Goal: Navigation & Orientation: Find specific page/section

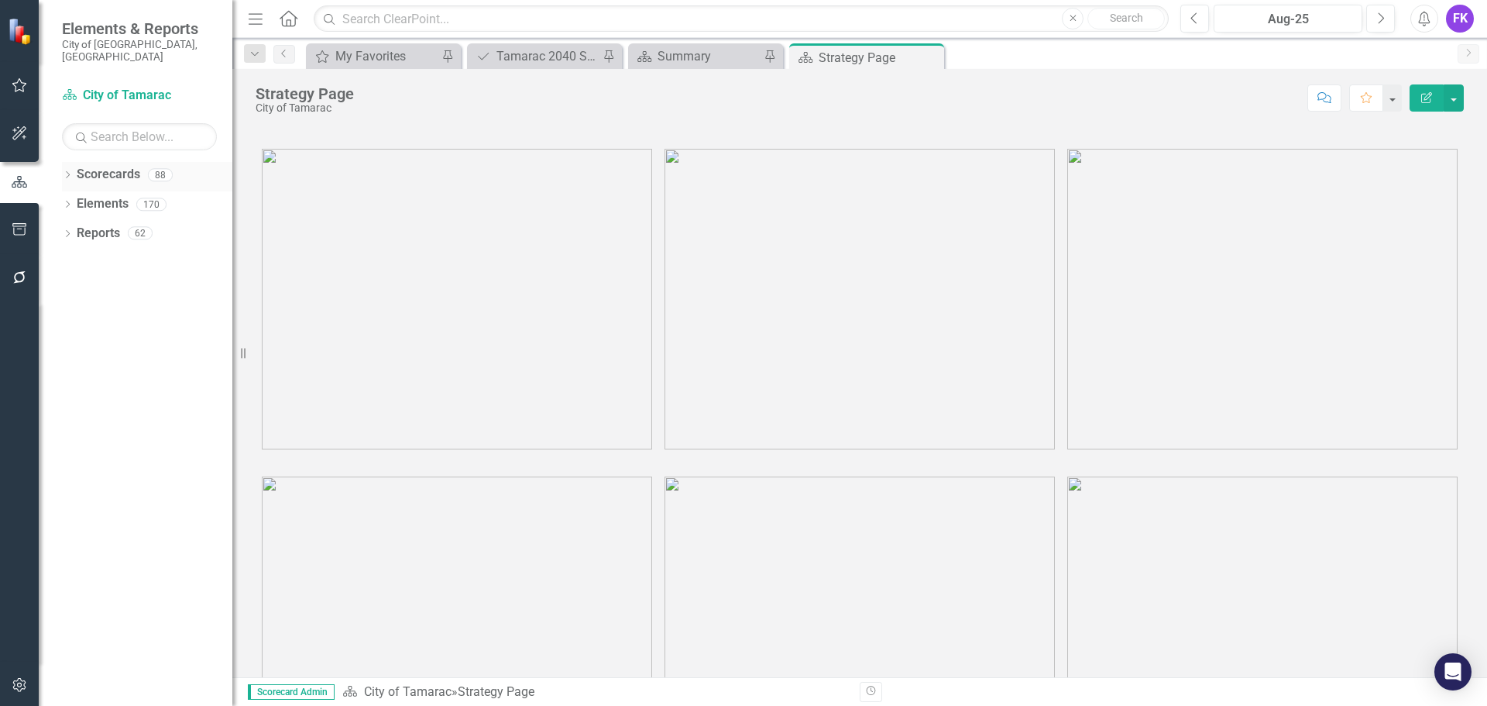
click at [123, 166] on link "Scorecards" at bounding box center [109, 175] width 64 height 18
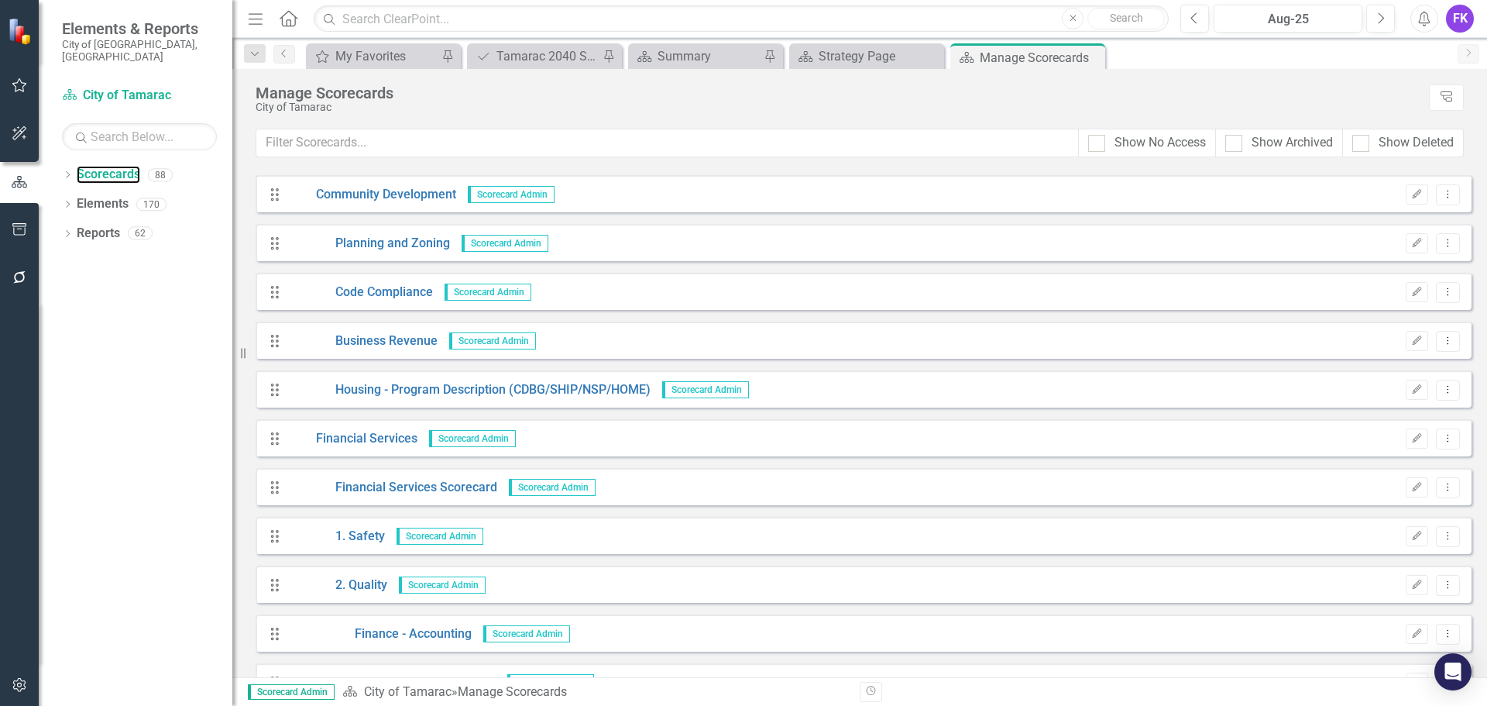
scroll to position [852, 0]
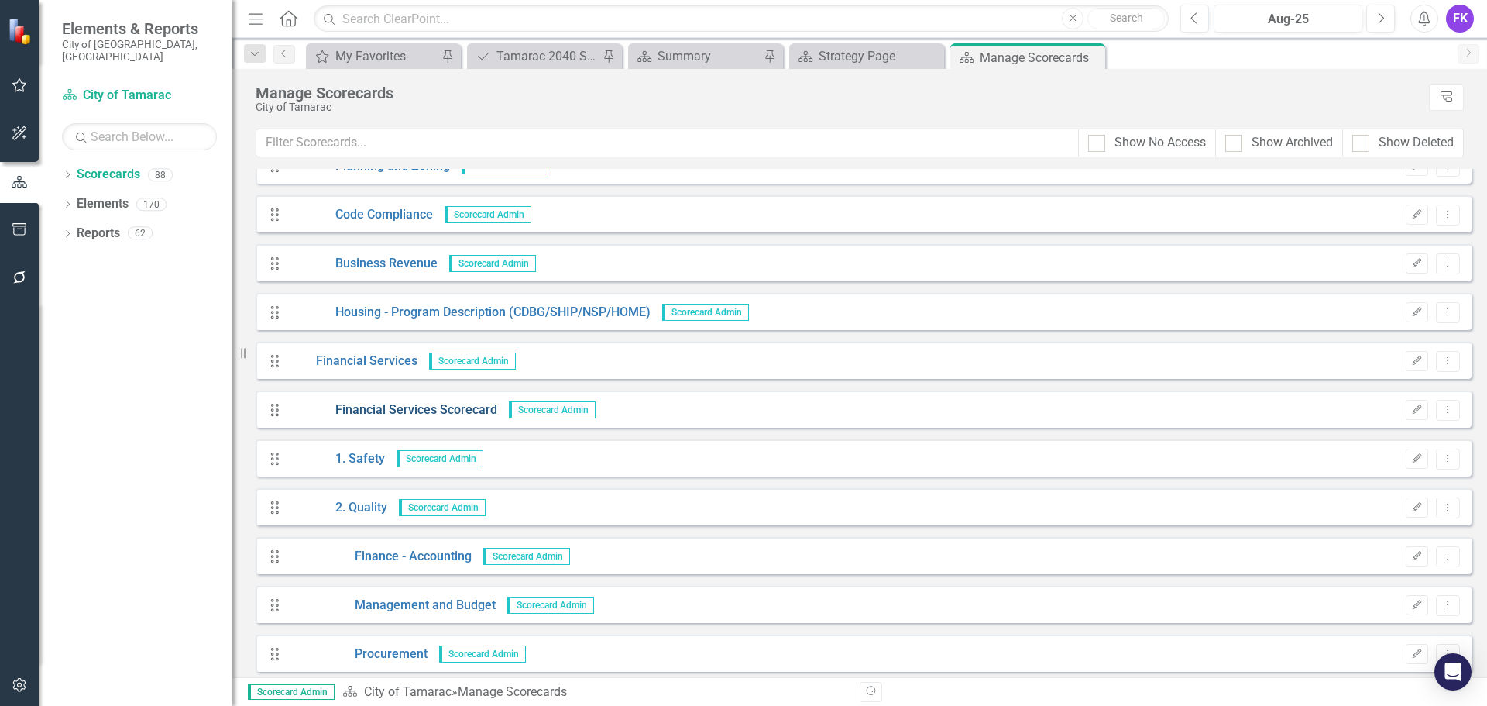
click at [462, 406] on link "Financial Services Scorecard" at bounding box center [393, 410] width 208 height 18
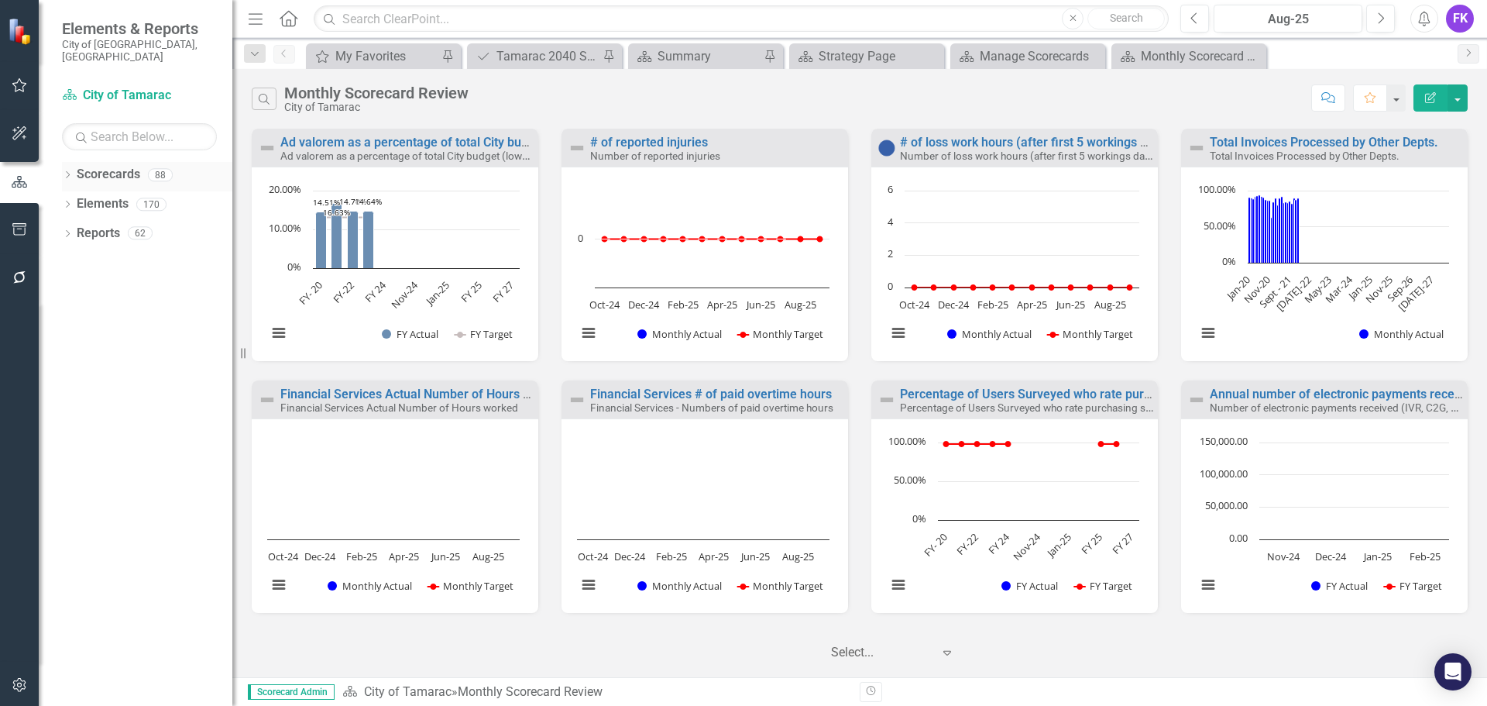
click at [67, 172] on icon "Dropdown" at bounding box center [67, 176] width 11 height 9
click at [66, 228] on div "Dropdown" at bounding box center [67, 234] width 11 height 13
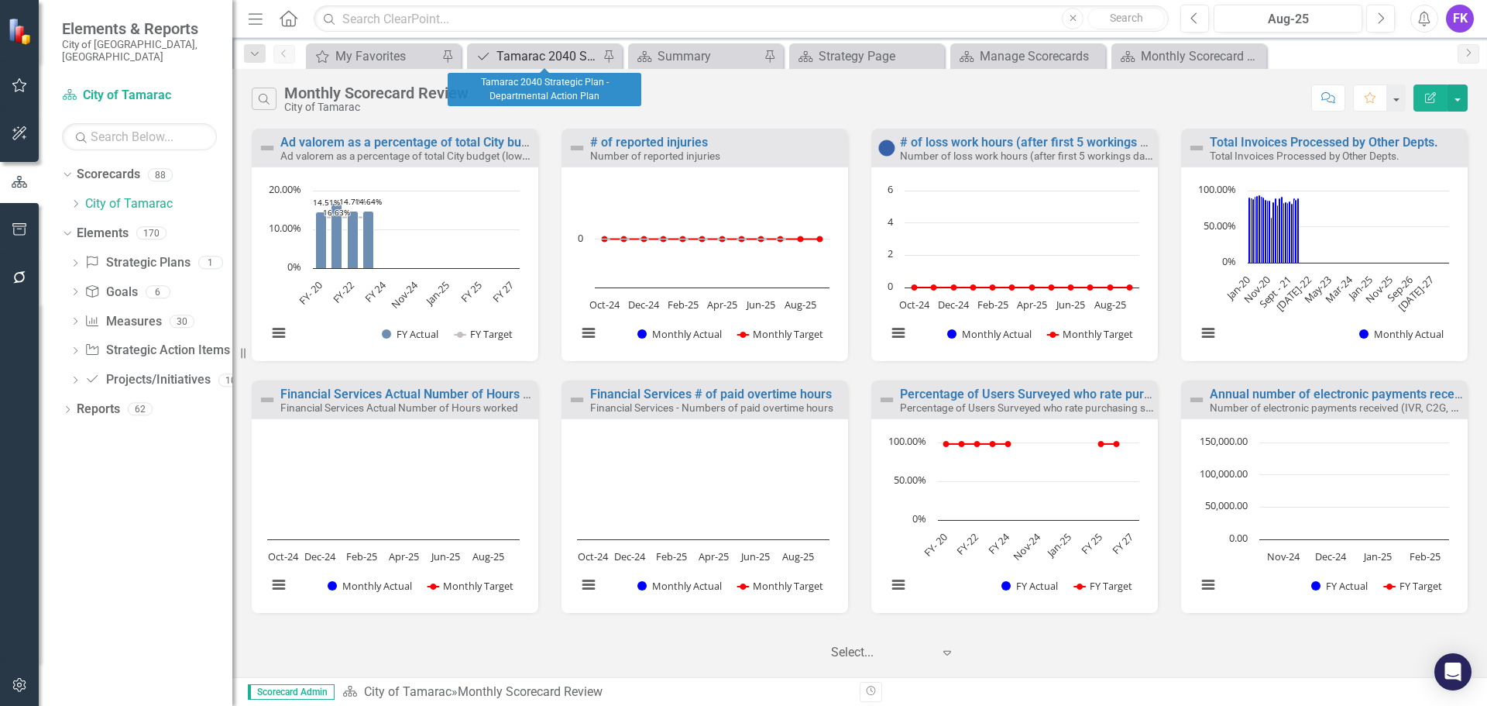
click at [530, 57] on div "Tamarac 2040 Strategic Plan - Departmental Action Plan" at bounding box center [547, 55] width 102 height 19
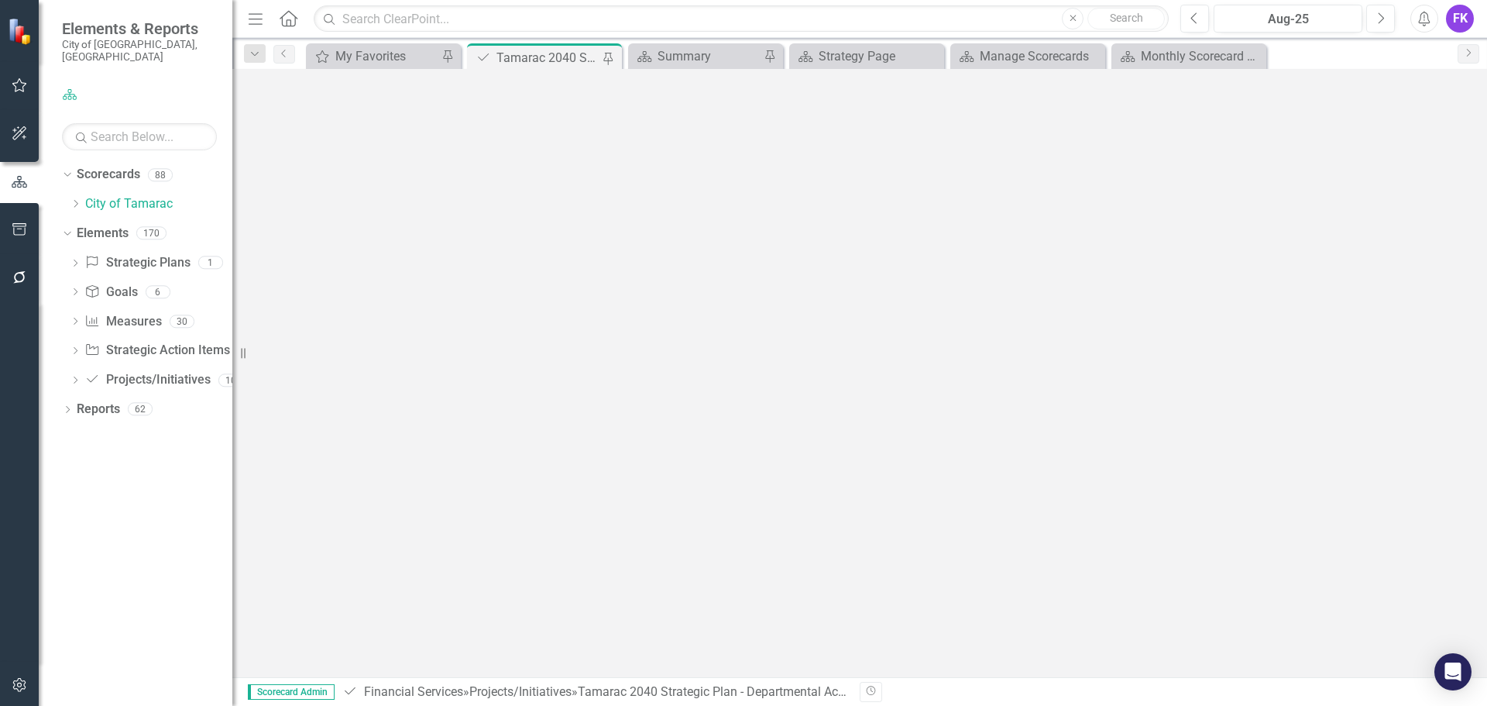
click at [537, 52] on div "Tamarac 2040 Strategic Plan - Departmental Action Plan" at bounding box center [547, 57] width 102 height 19
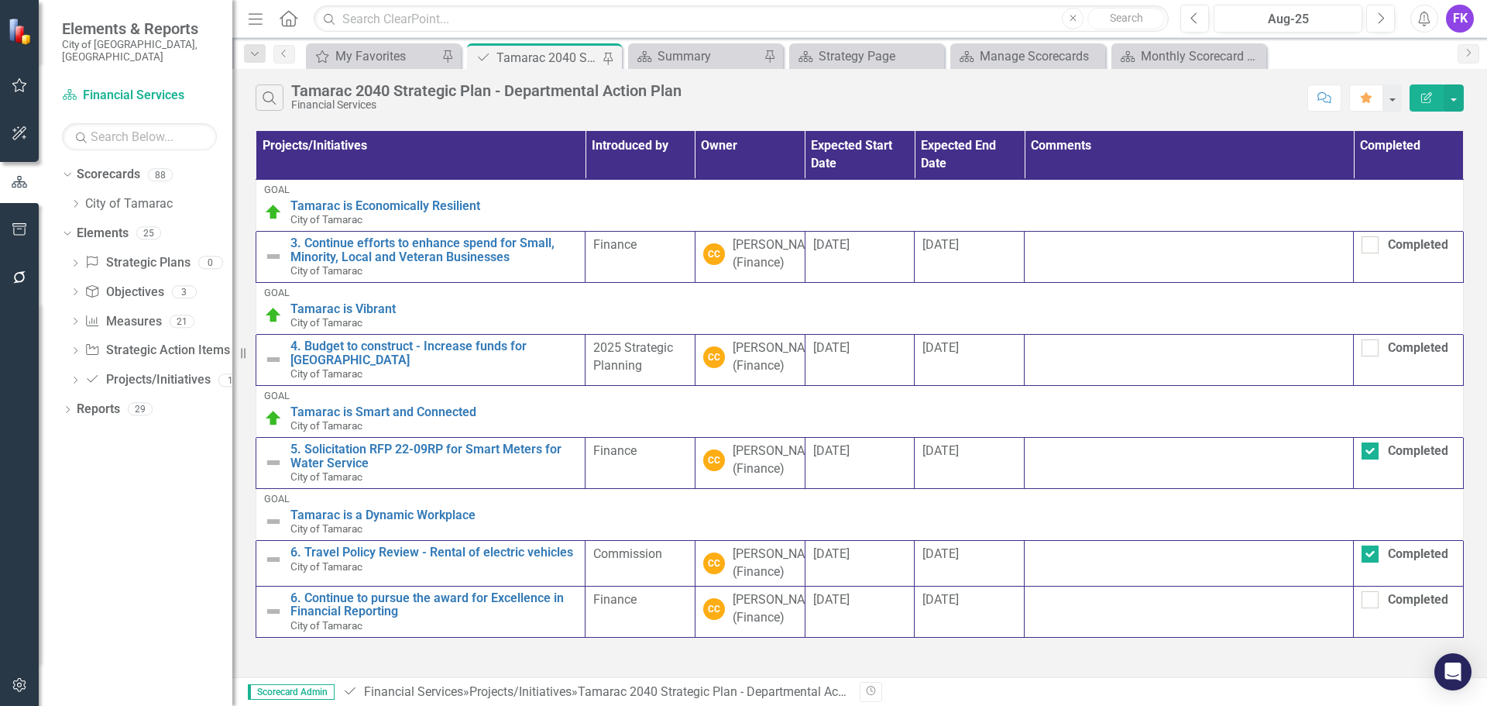
click at [501, 57] on div "Tamarac 2040 Strategic Plan - Departmental Action Plan" at bounding box center [547, 57] width 102 height 19
click at [85, 166] on link "Scorecards" at bounding box center [109, 175] width 64 height 18
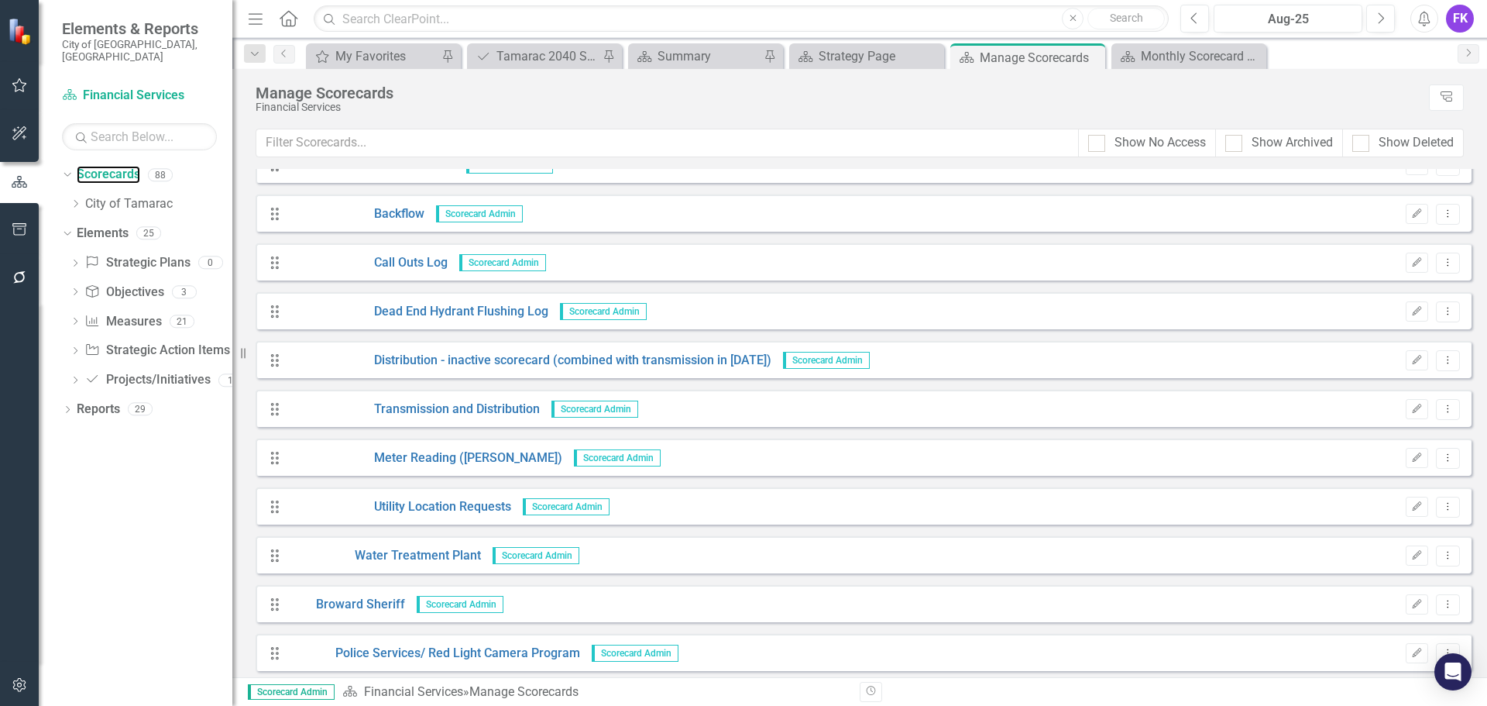
scroll to position [3786, 0]
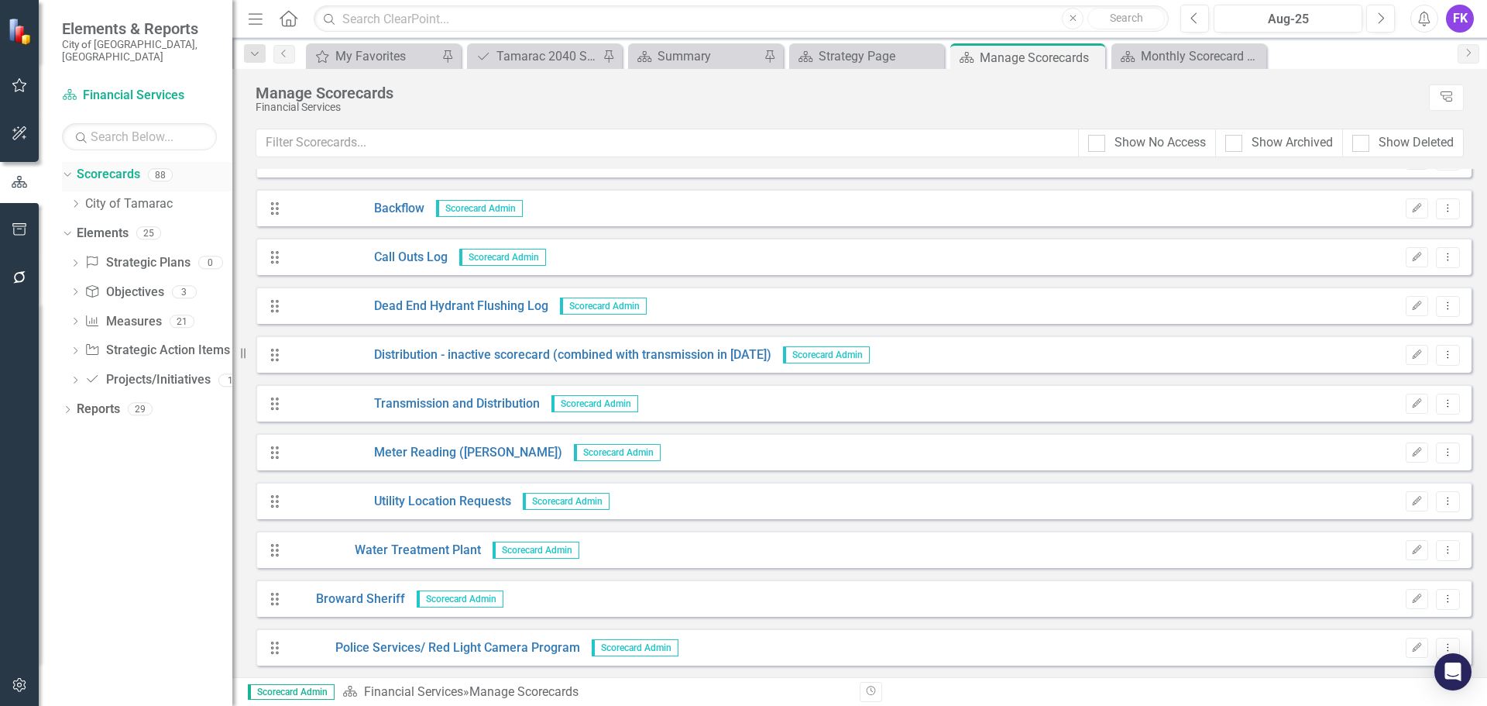
click at [105, 166] on link "Scorecards" at bounding box center [109, 175] width 64 height 18
click at [148, 254] on link "Strategic Plans Strategic Plans" at bounding box center [136, 263] width 105 height 18
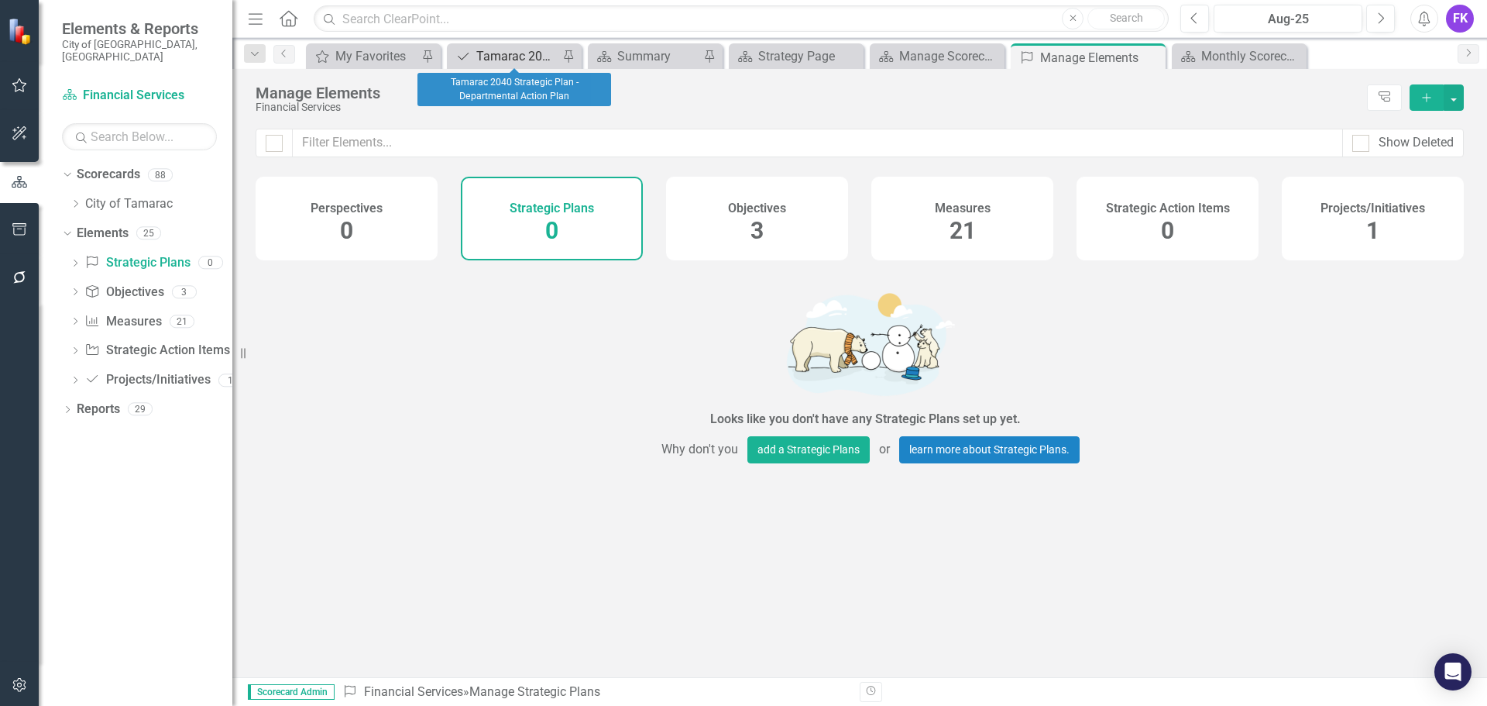
click at [501, 53] on div "Tamarac 2040 Strategic Plan - Departmental Action Plan" at bounding box center [517, 55] width 82 height 19
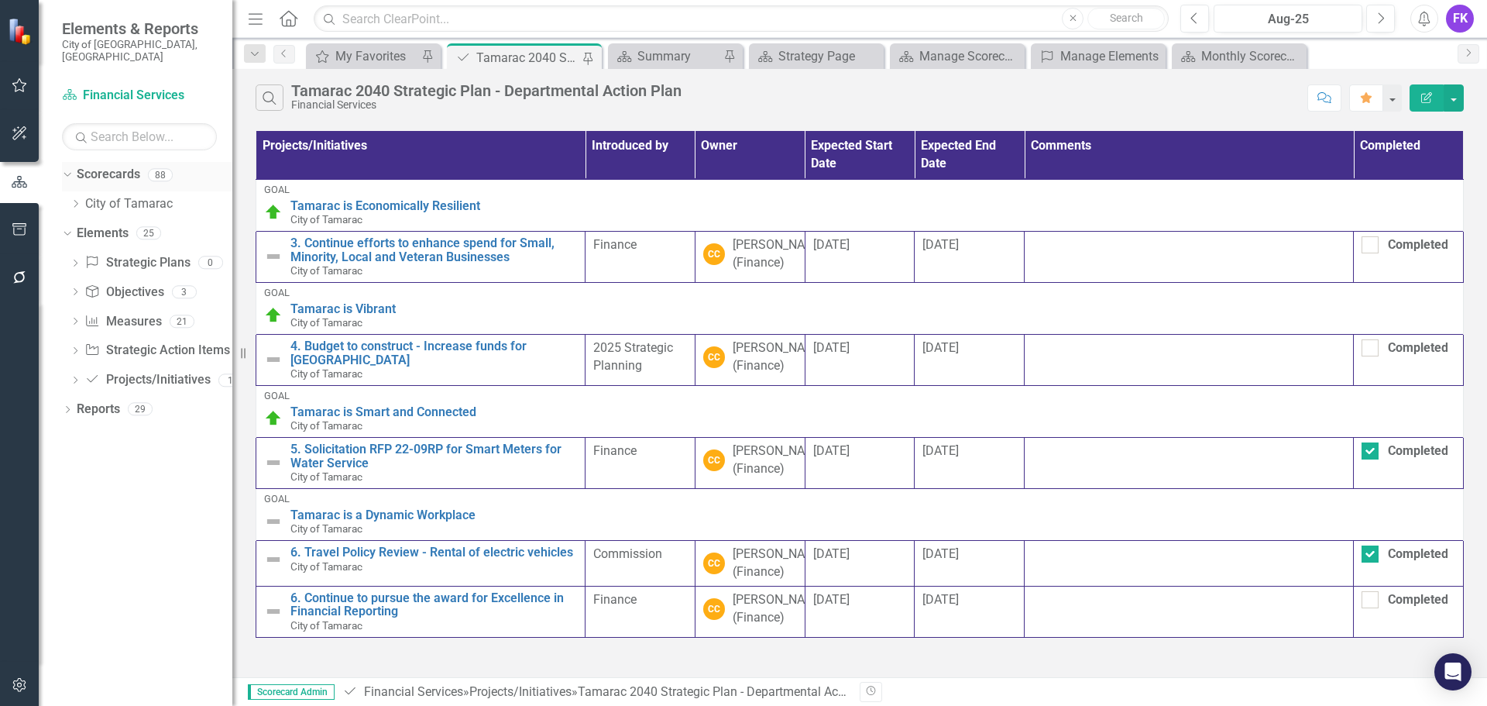
click at [105, 166] on link "Scorecards" at bounding box center [109, 175] width 64 height 18
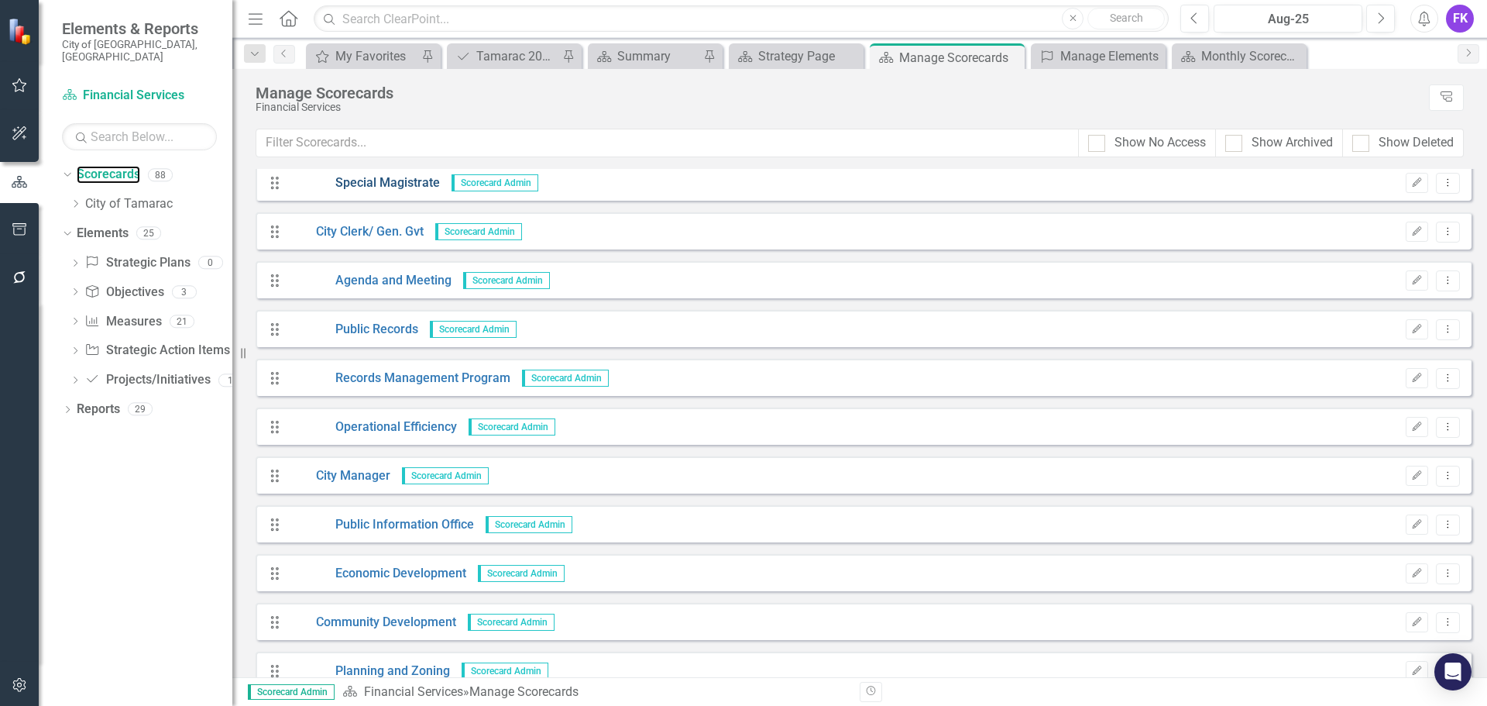
scroll to position [387, 0]
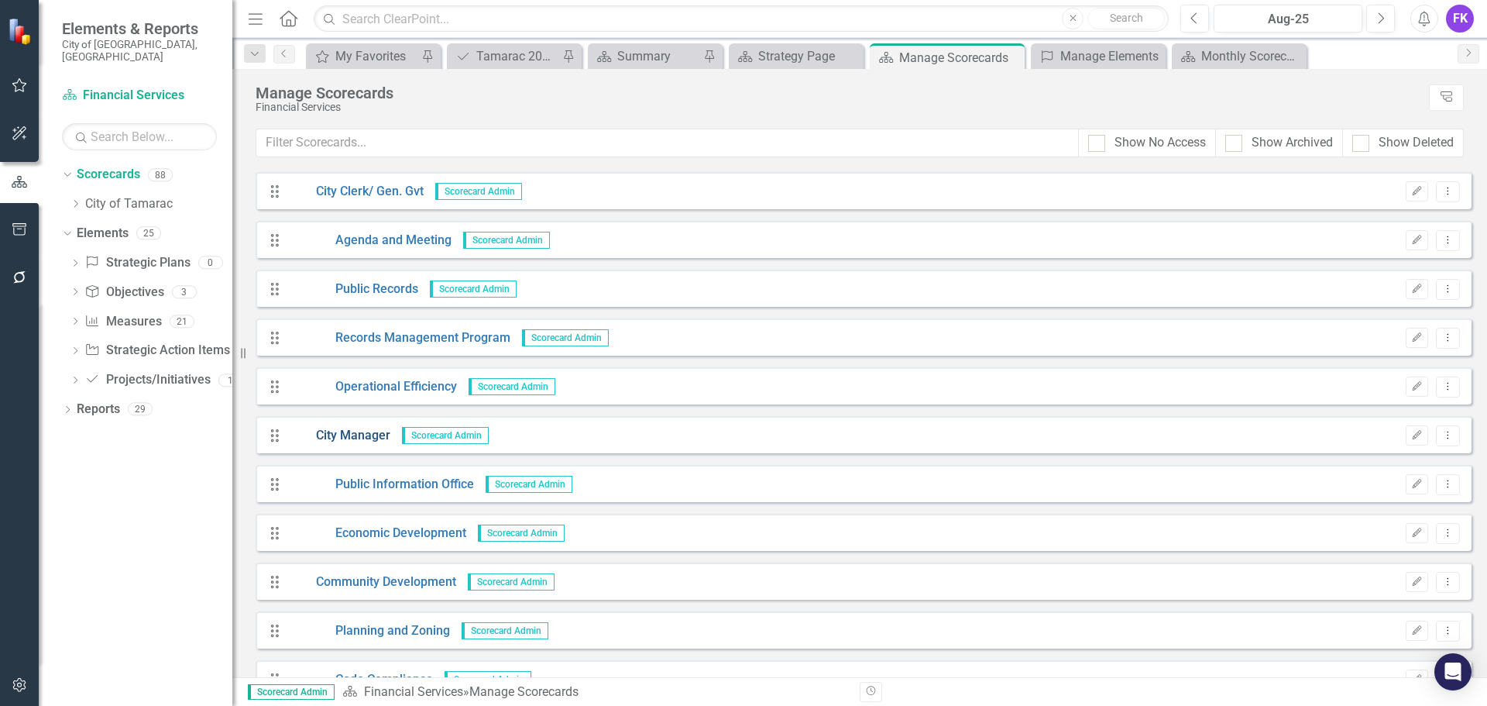
click at [353, 438] on link "City Manager" at bounding box center [339, 436] width 101 height 18
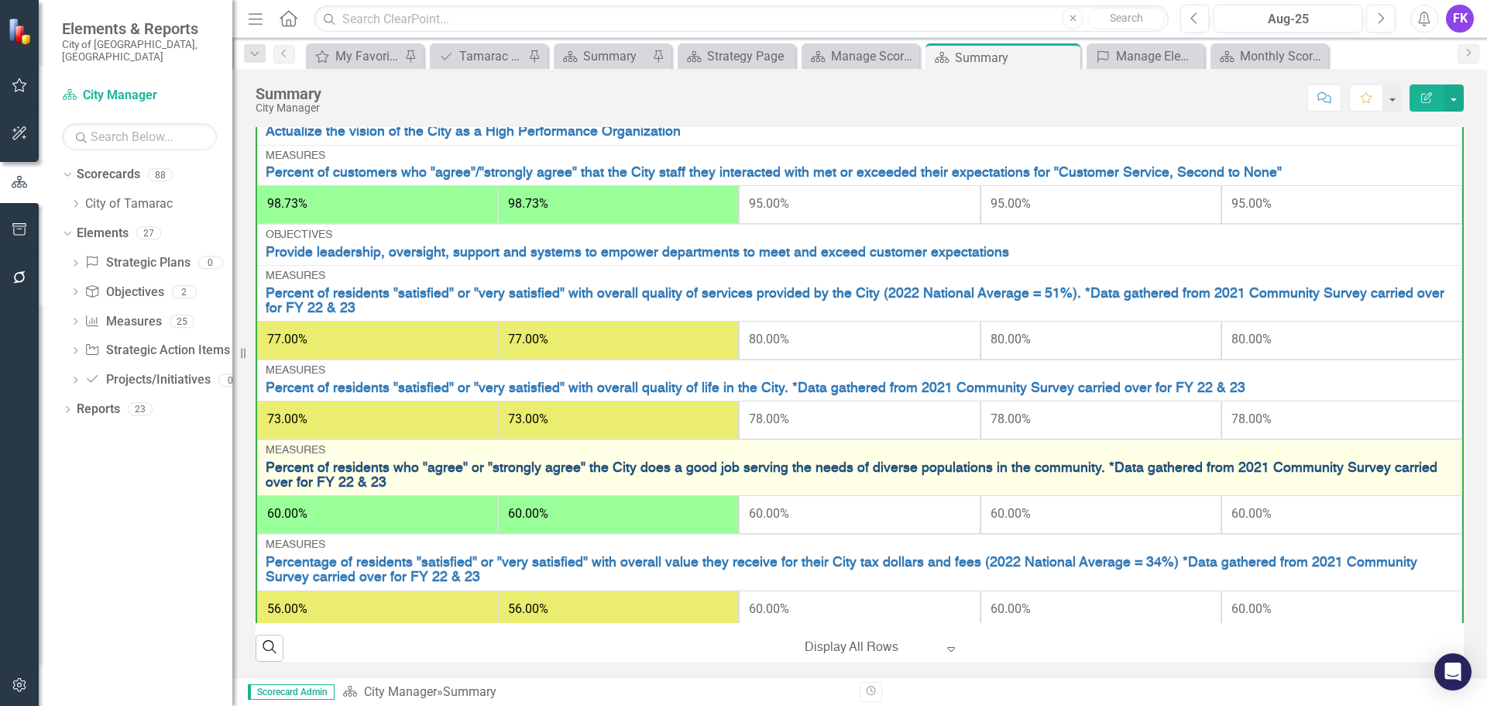
scroll to position [53, 0]
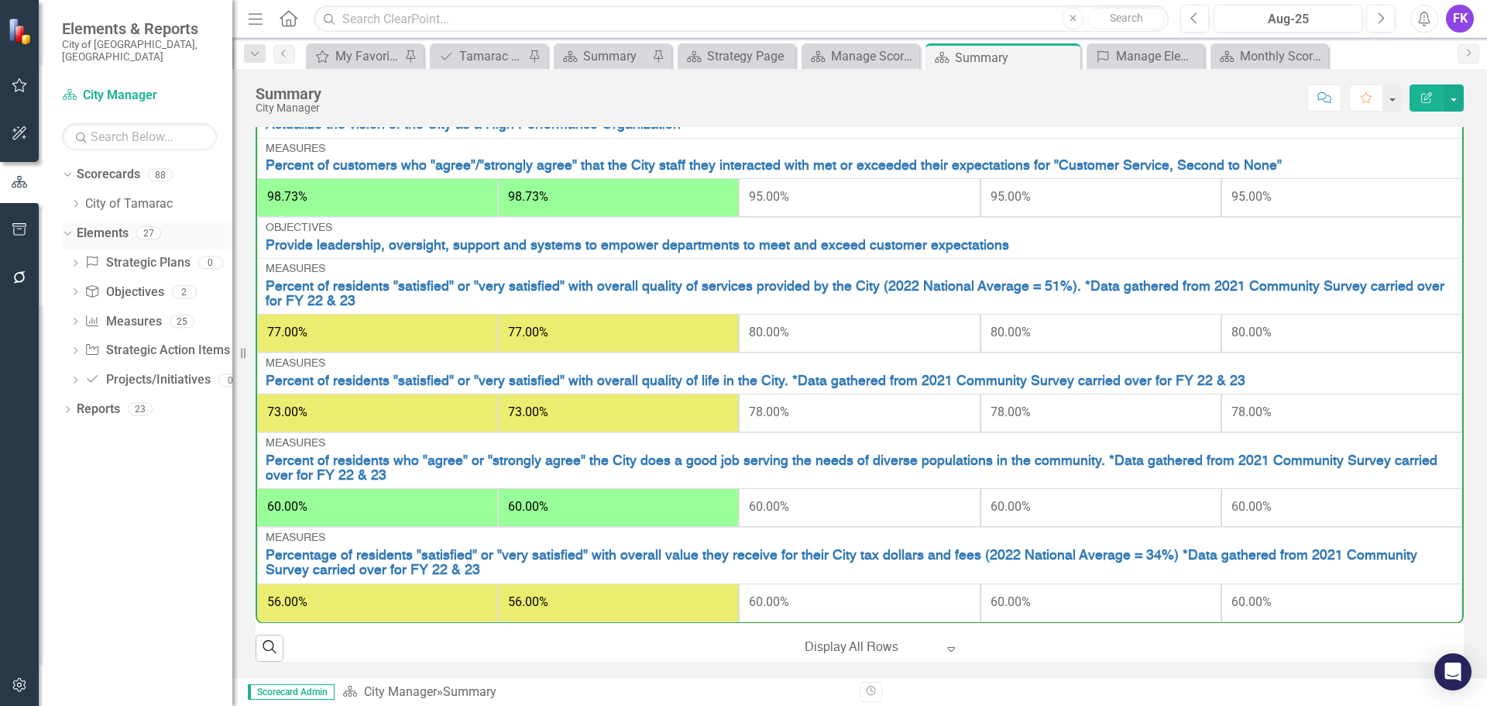
click at [108, 225] on link "Elements" at bounding box center [103, 234] width 52 height 18
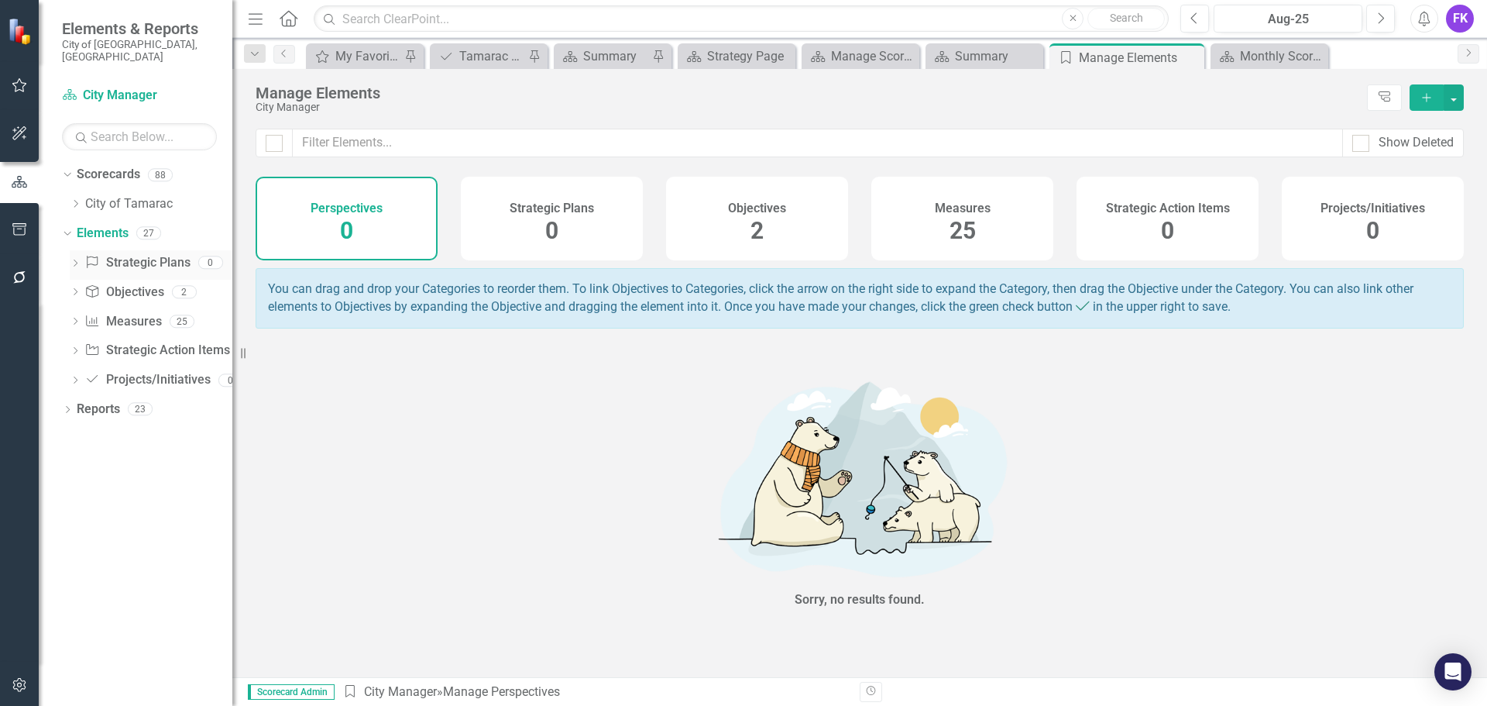
click at [112, 254] on link "Strategic Plans Strategic Plans" at bounding box center [136, 263] width 105 height 18
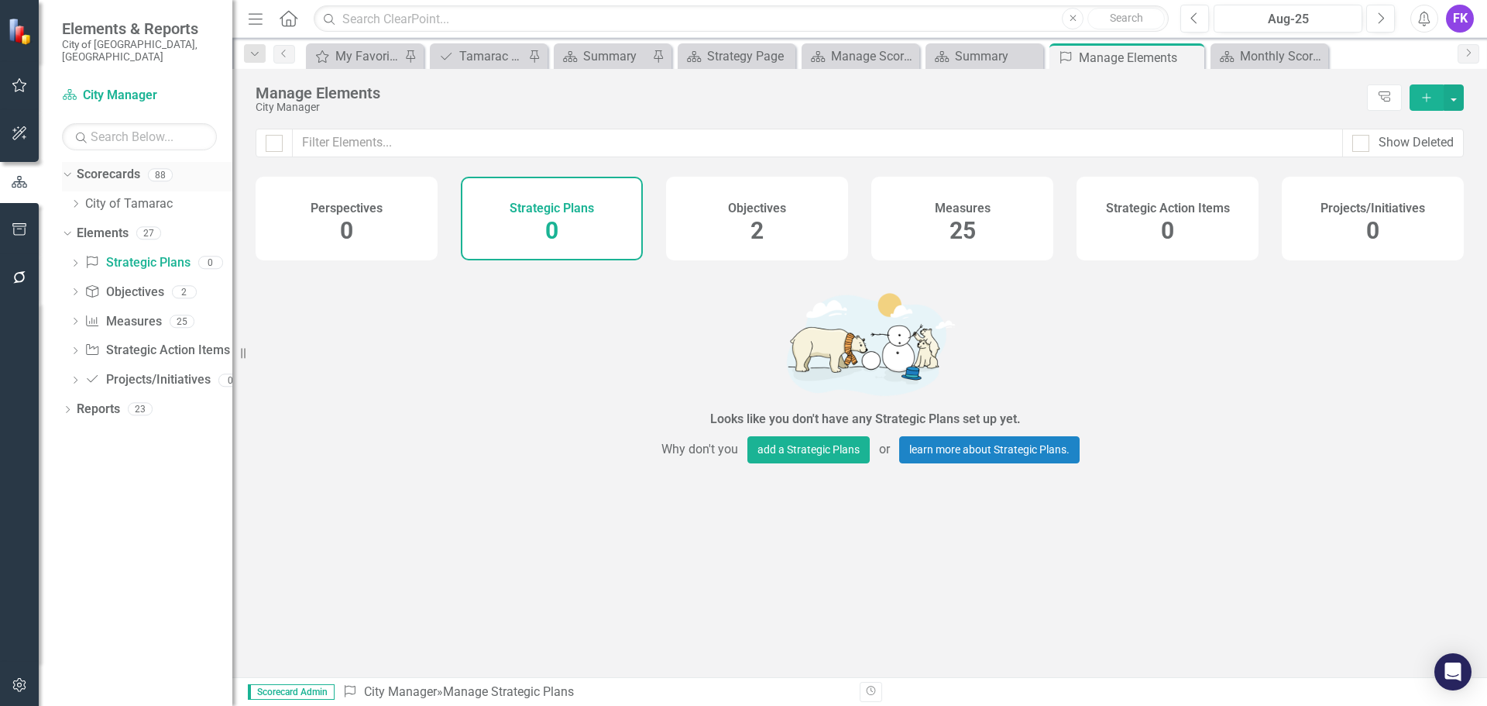
click at [96, 166] on link "Scorecards" at bounding box center [109, 175] width 64 height 18
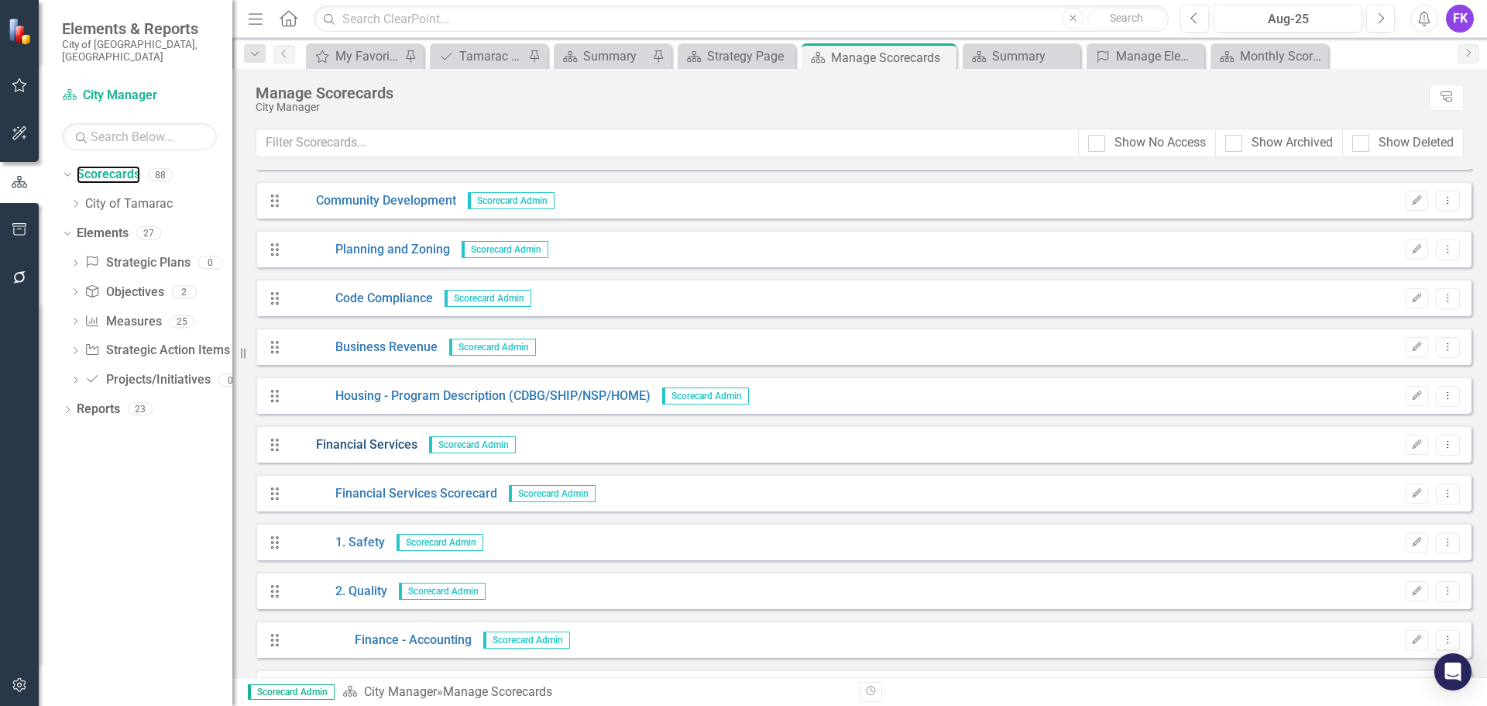
scroll to position [774, 0]
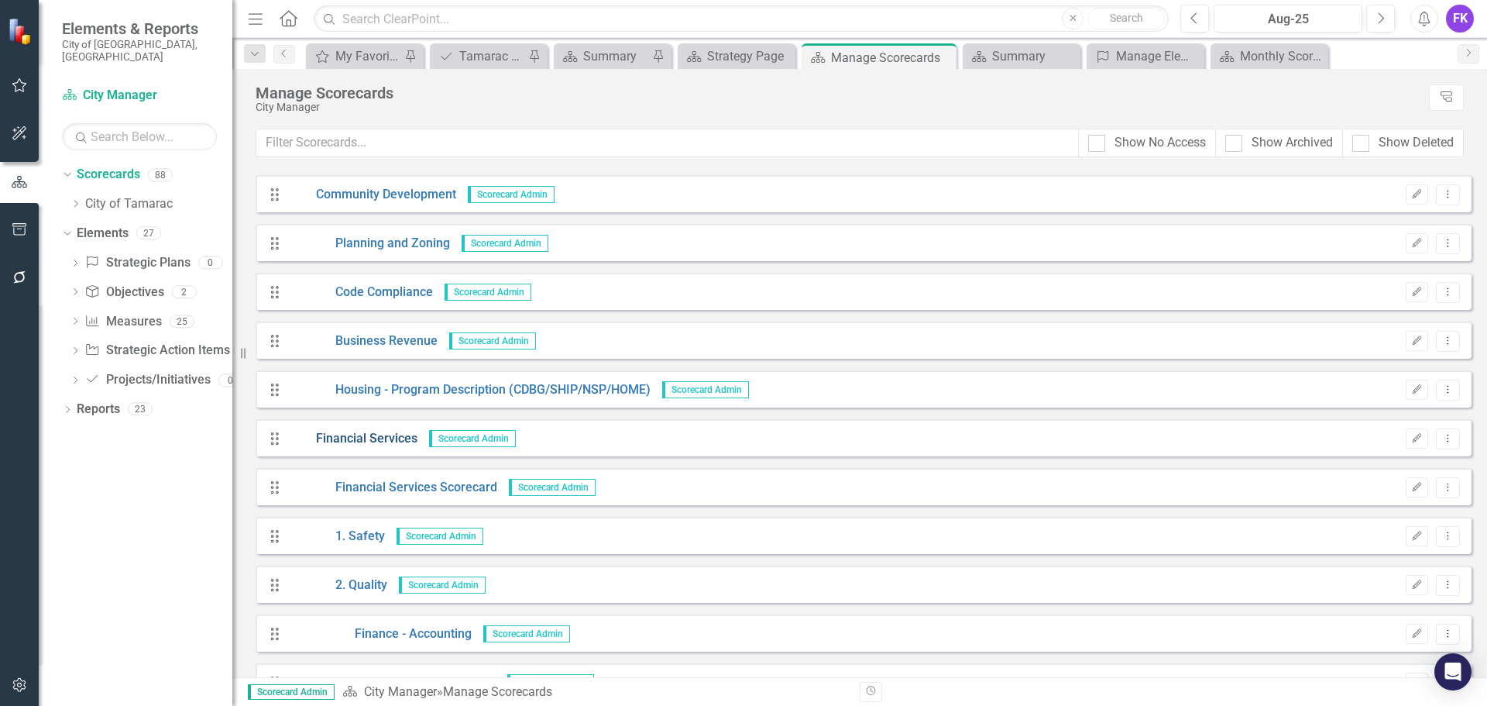
click at [345, 441] on link "Financial Services" at bounding box center [353, 439] width 129 height 18
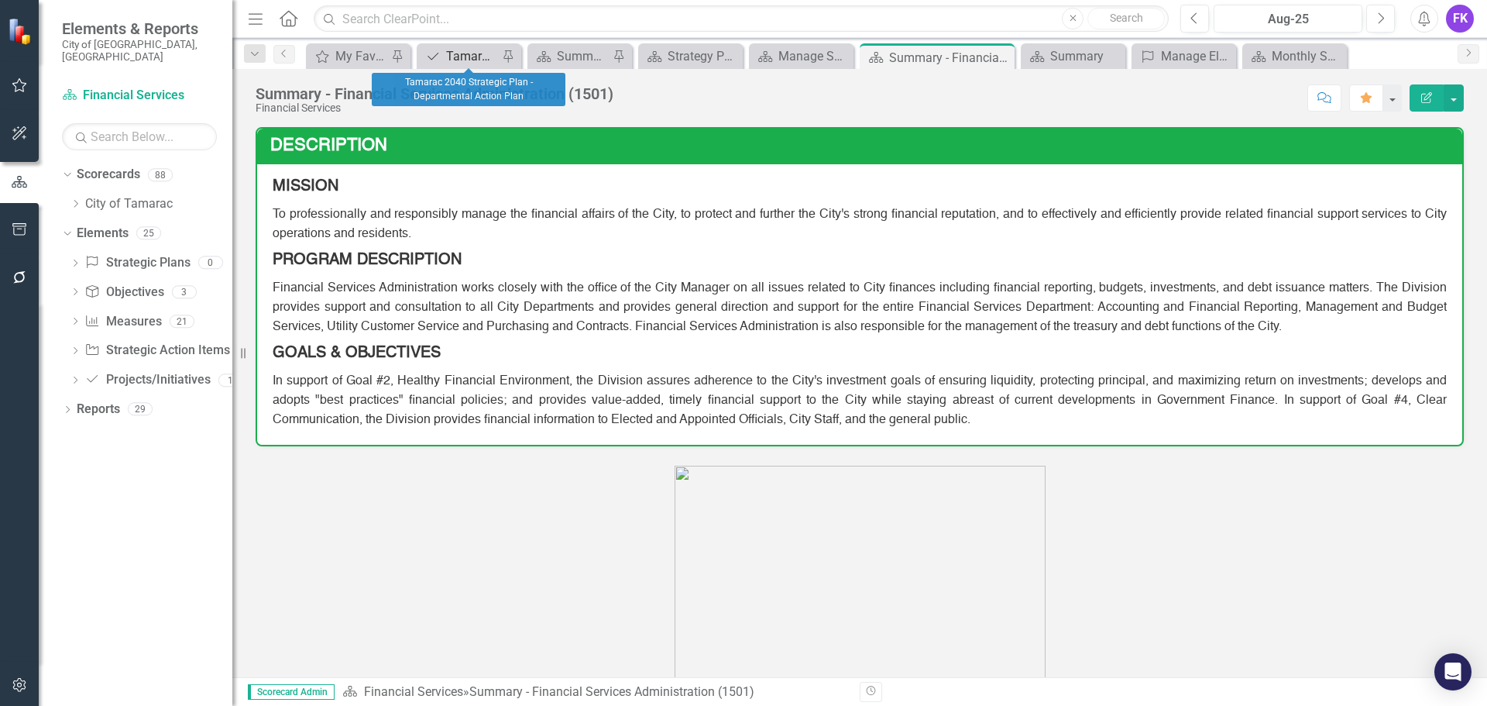
click at [467, 56] on div "Tamarac 2040 Strategic Plan - Departmental Action Plan" at bounding box center [472, 55] width 52 height 19
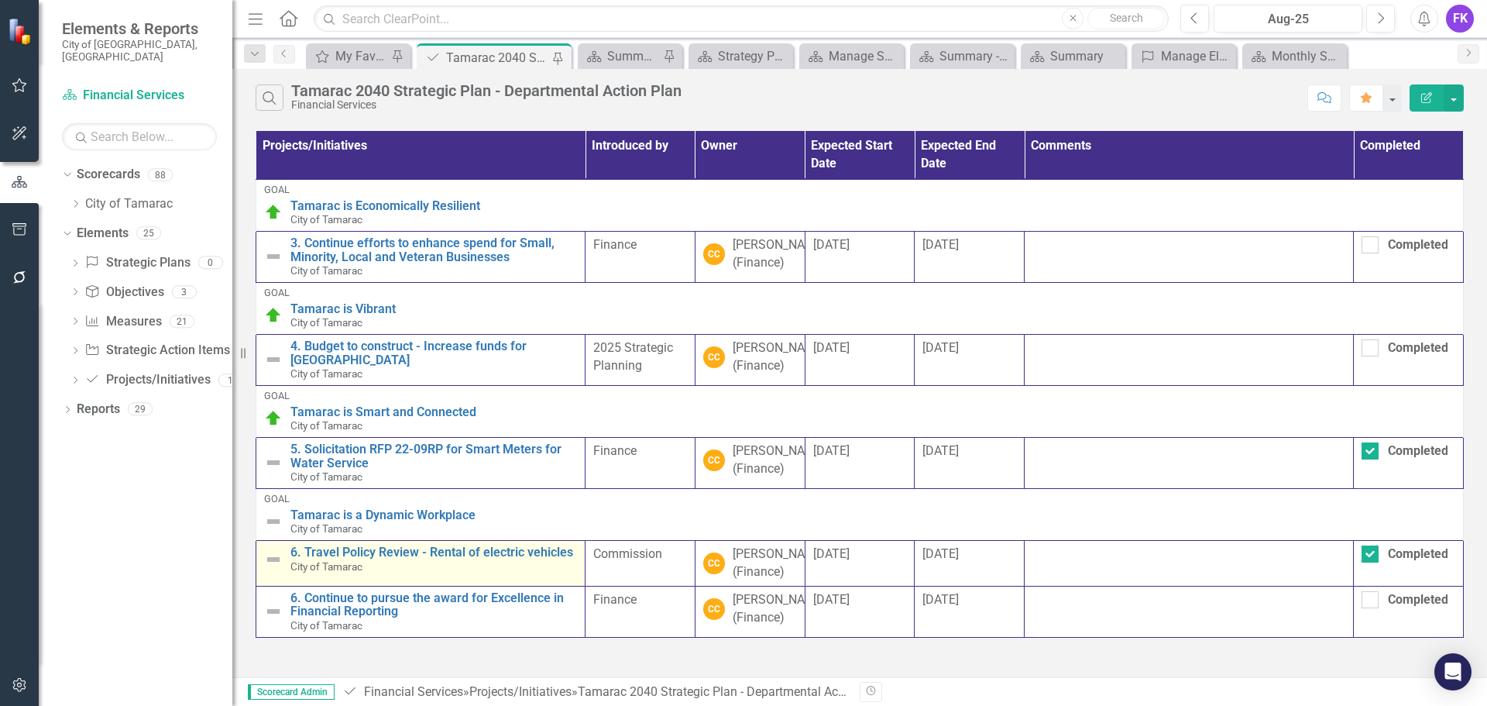
scroll to position [42, 0]
